Goal: Feedback & Contribution: Submit feedback/report problem

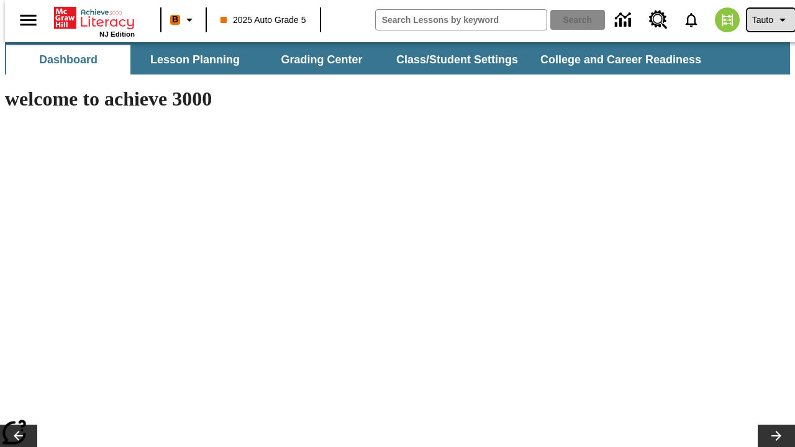
click at [765, 20] on span "Tauto" at bounding box center [763, 20] width 21 height 13
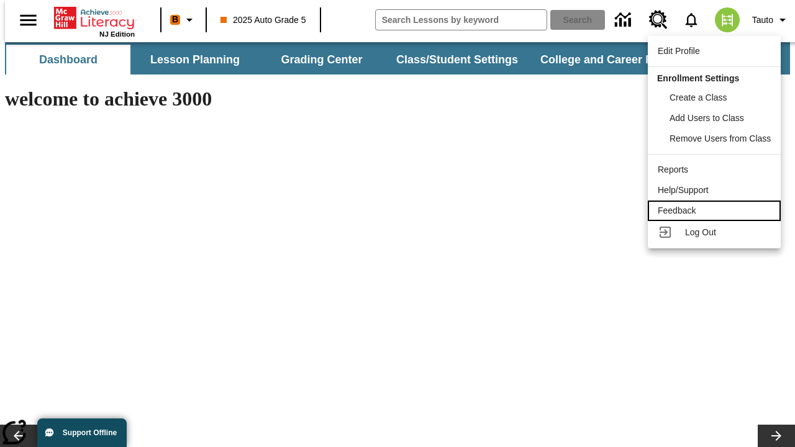
click at [716, 211] on div "Feedback" at bounding box center [714, 210] width 113 height 13
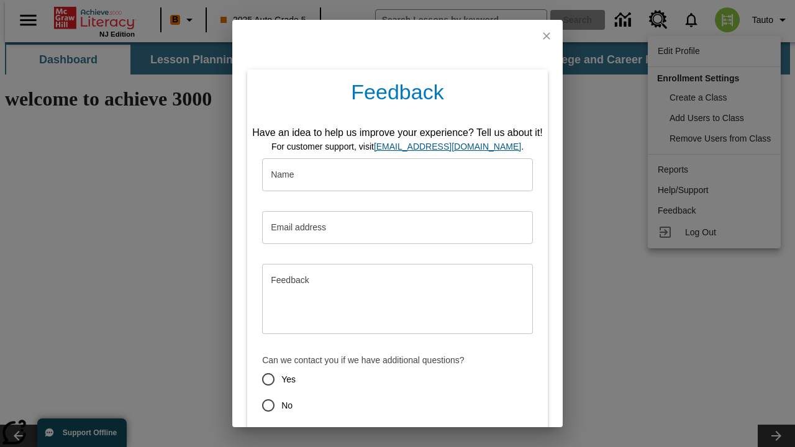
click at [332, 439] on button "Submit" at bounding box center [340, 450] width 49 height 23
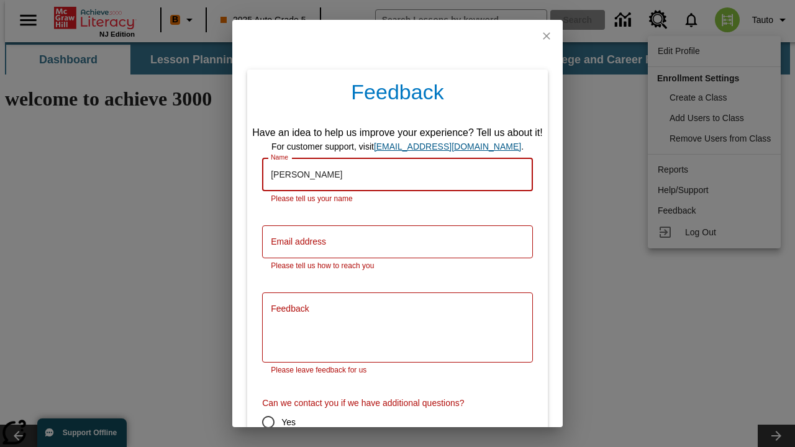
type input "[PERSON_NAME]"
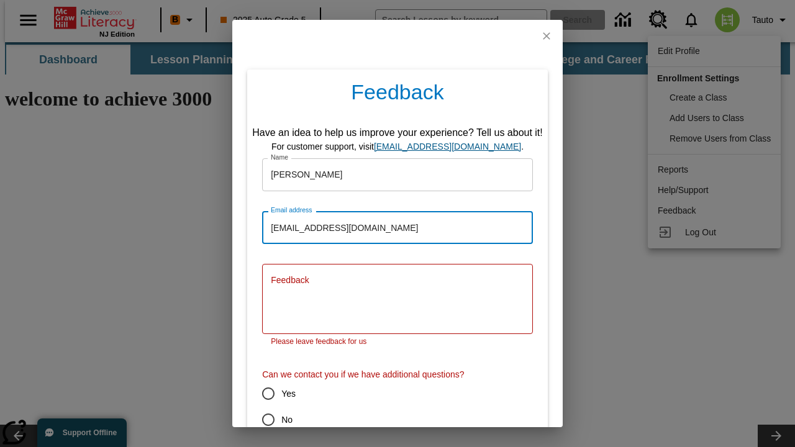
type input "[EMAIL_ADDRESS][DOMAIN_NAME]"
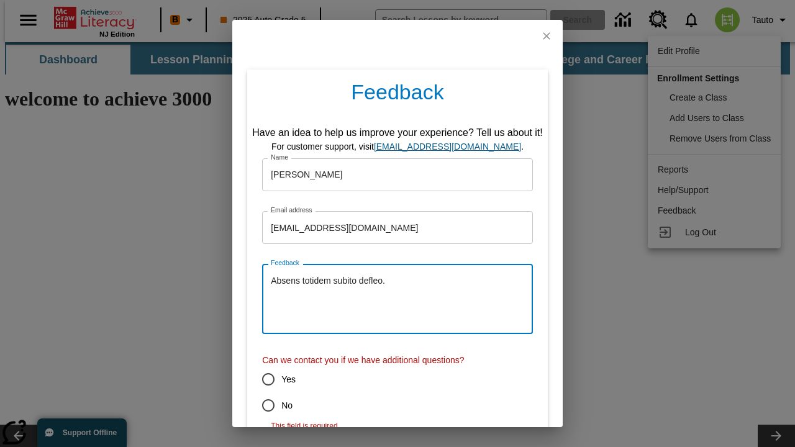
type textarea "Absens totidem subito defleo."
click at [260, 406] on input "No" at bounding box center [268, 406] width 26 height 26
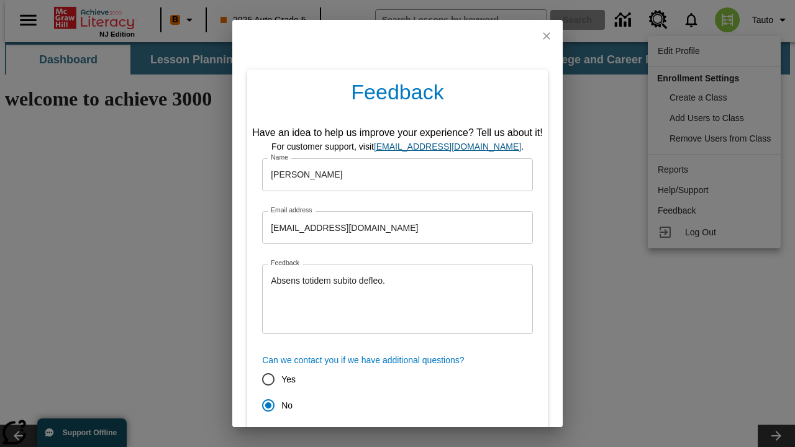
click at [332, 439] on button "Submit" at bounding box center [340, 450] width 49 height 23
radio input "false"
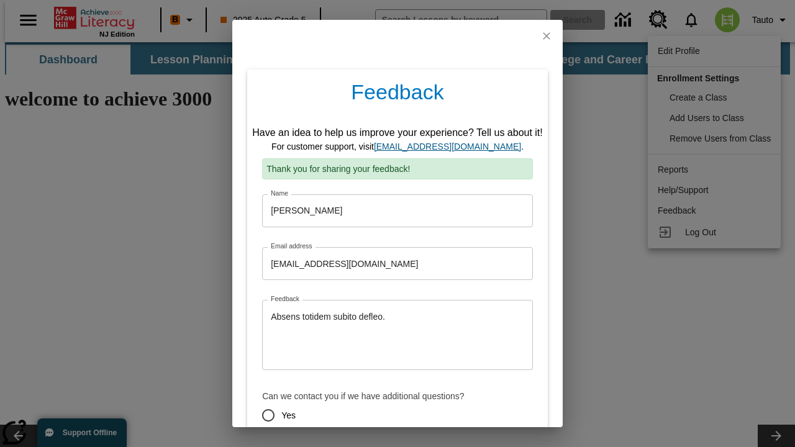
scroll to position [62, 0]
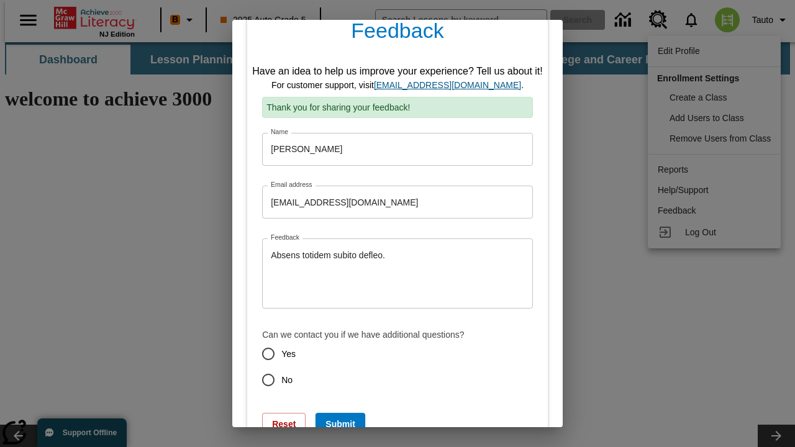
click at [452, 85] on link "[EMAIL_ADDRESS][DOMAIN_NAME]" at bounding box center [447, 85] width 147 height 10
